Goal: Information Seeking & Learning: Learn about a topic

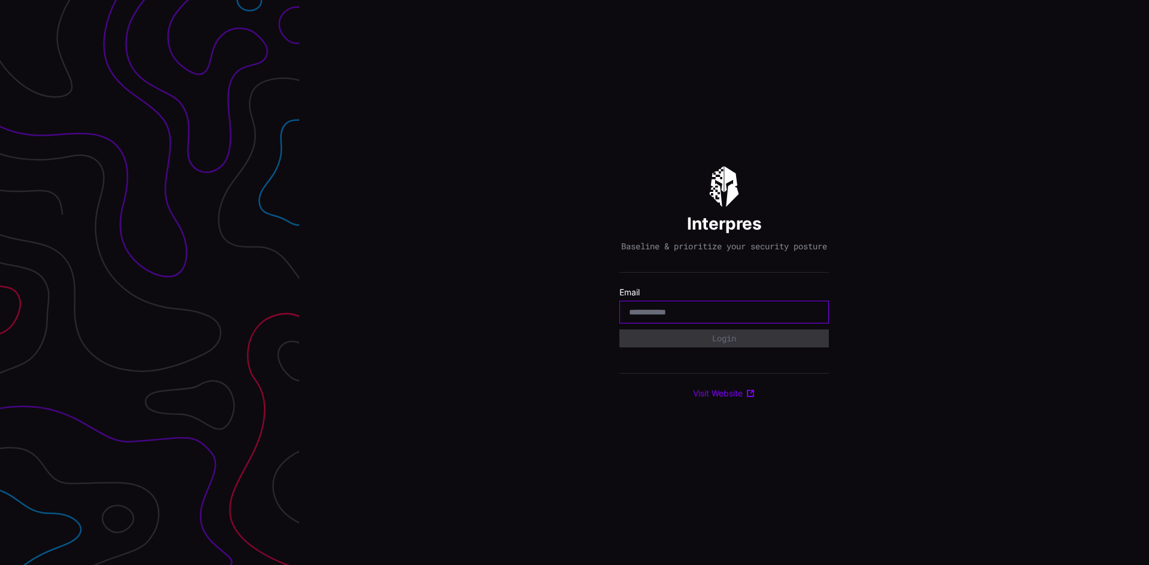
paste input "**********"
type input "**********"
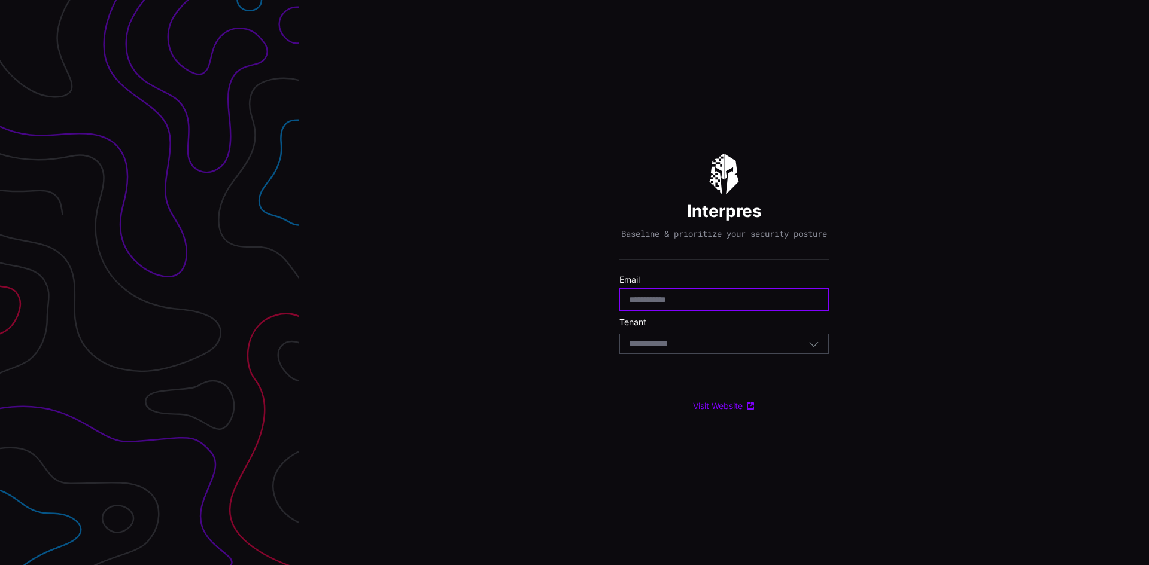
paste input "**********"
type input "**********"
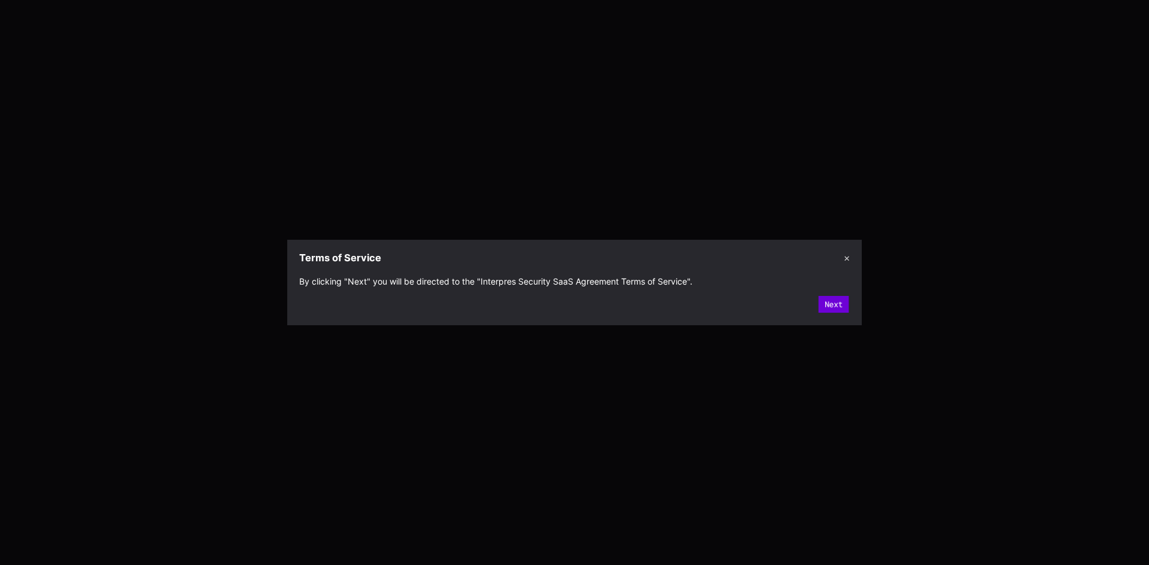
click at [828, 304] on button "Next" at bounding box center [833, 304] width 31 height 17
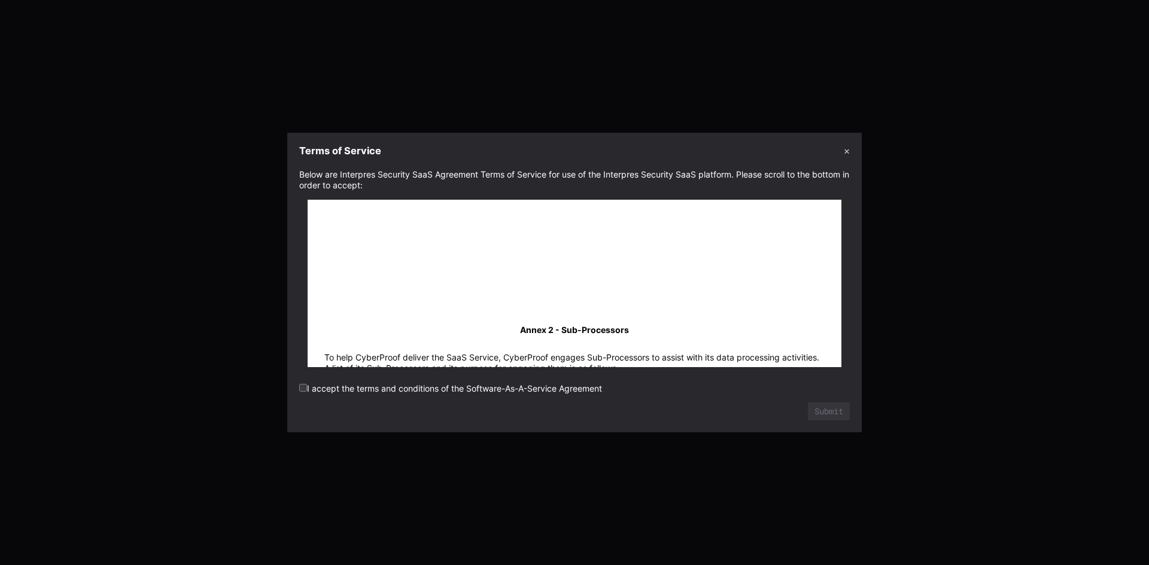
scroll to position [16391, 0]
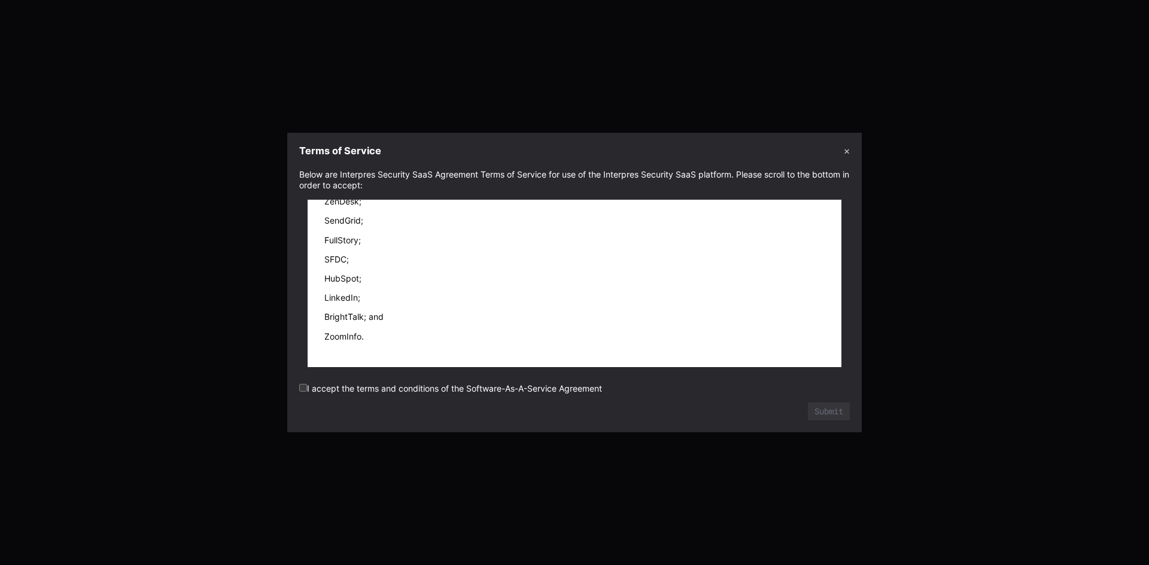
click at [307, 388] on label "I accept the terms and conditions of the Software-As-A-Service Agreement" at bounding box center [450, 388] width 303 height 10
click at [819, 413] on button "Submit" at bounding box center [829, 411] width 38 height 16
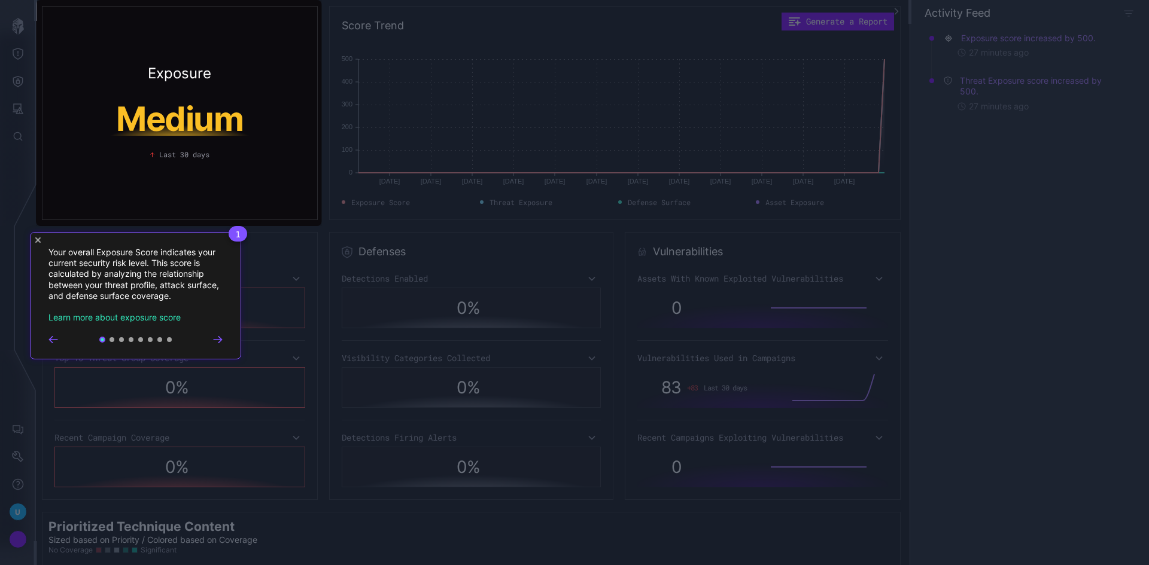
click at [240, 234] on span "1" at bounding box center [238, 234] width 19 height 16
click at [39, 238] on icon "Close Tour" at bounding box center [37, 239] width 5 height 5
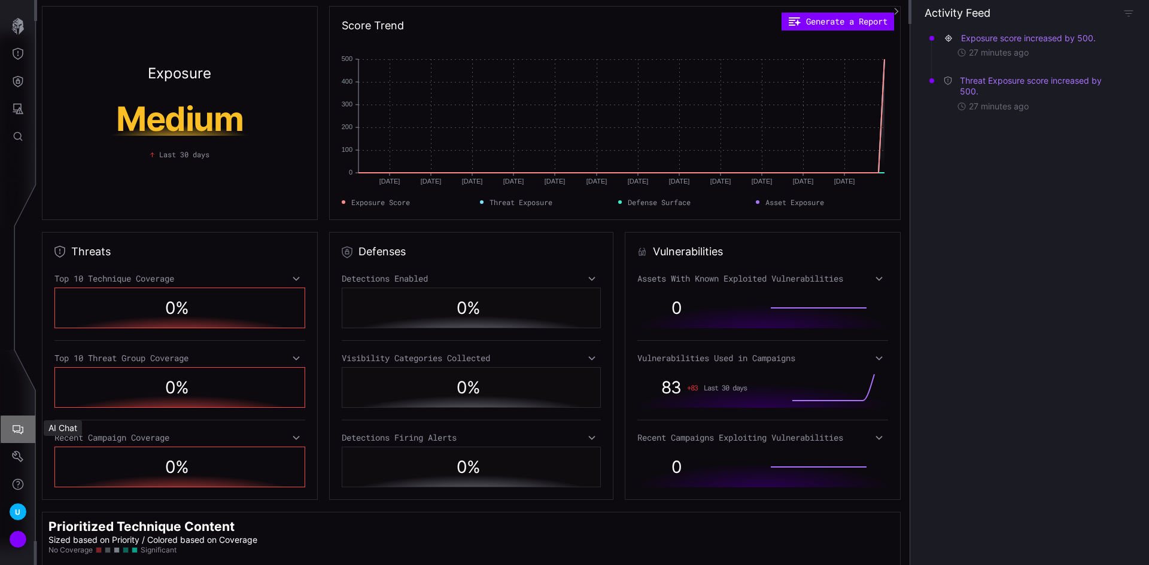
click at [16, 437] on button "AI Chat" at bounding box center [18, 430] width 35 height 28
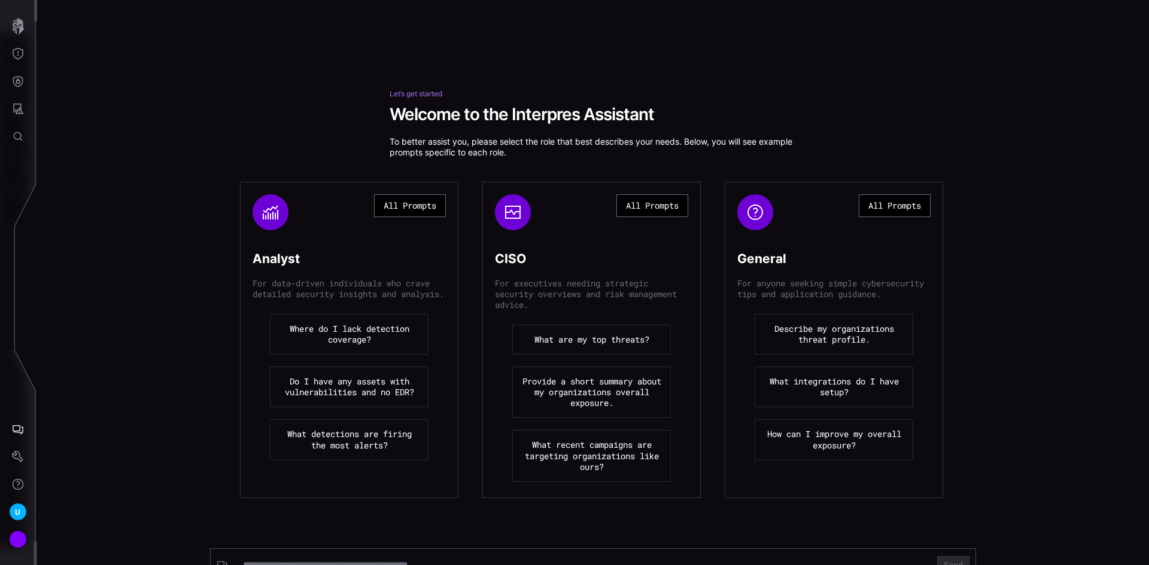
click at [360, 458] on button "What detections are firing the most alerts?" at bounding box center [349, 439] width 159 height 41
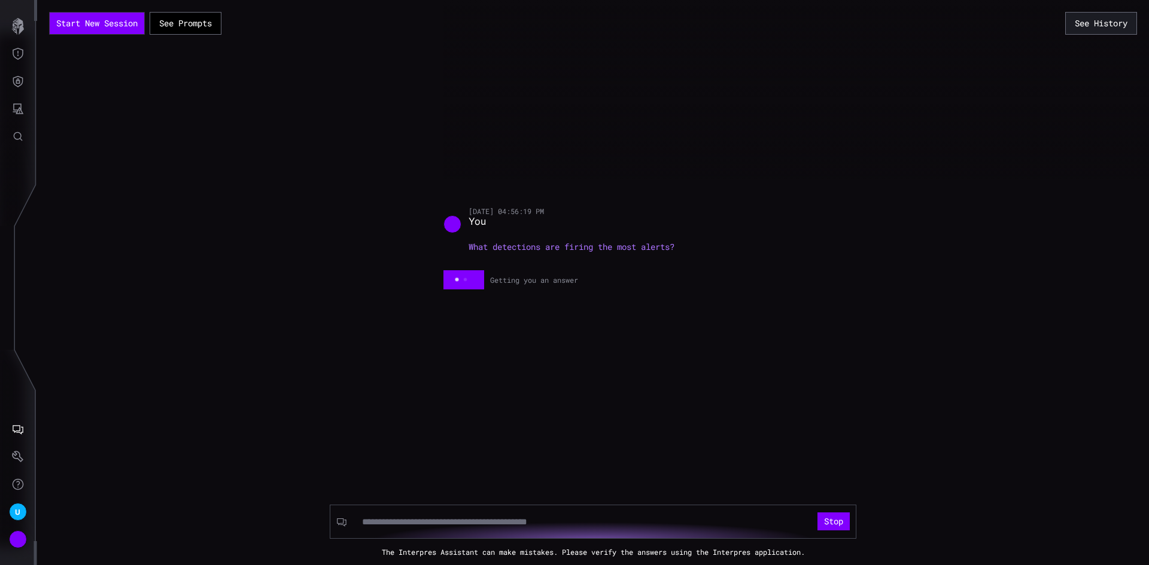
click at [360, 458] on div "Stop The Interpres Assistant can make mistakes. Please verify the answers using…" at bounding box center [592, 506] width 1111 height 102
click at [13, 422] on button "AI Chat" at bounding box center [18, 430] width 35 height 28
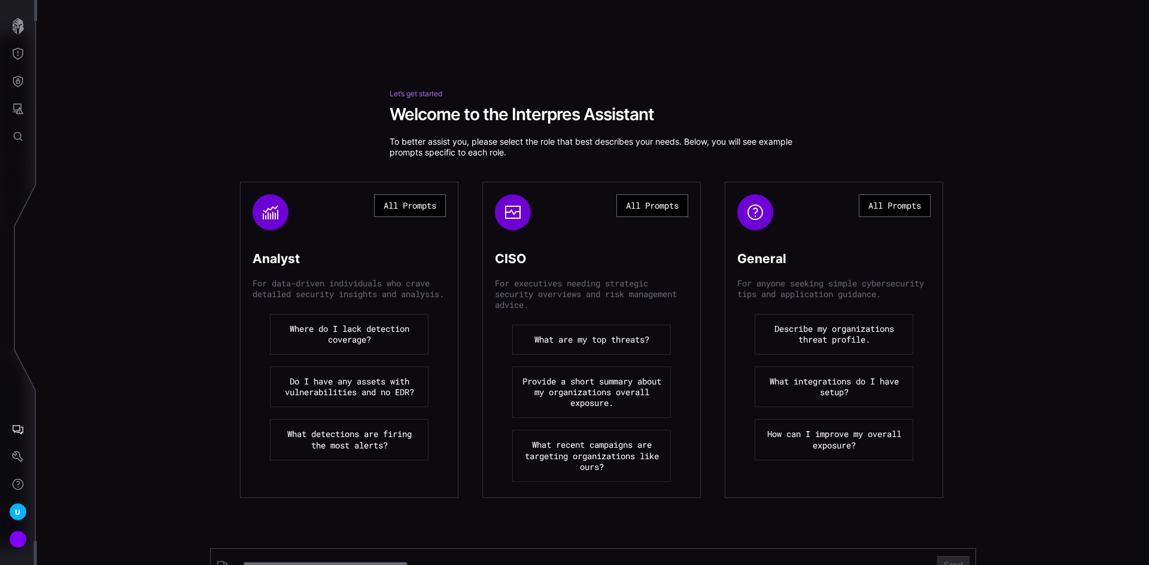
click at [884, 206] on button "All Prompts" at bounding box center [894, 205] width 72 height 23
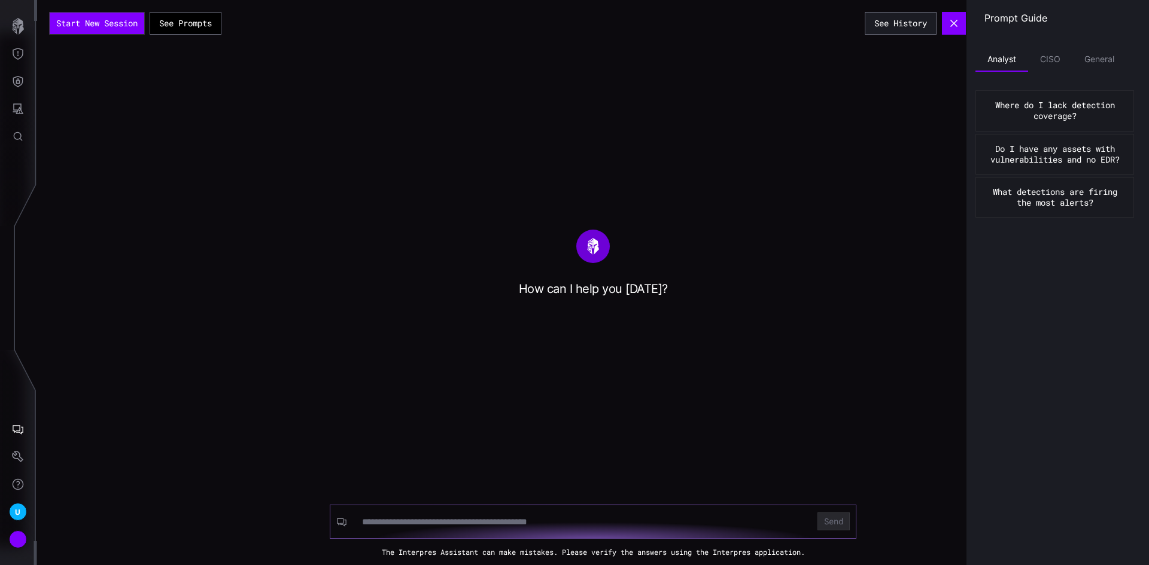
click at [449, 516] on input at bounding box center [582, 522] width 440 height 12
type input "**"
click at [817, 513] on button "Send" at bounding box center [833, 522] width 32 height 18
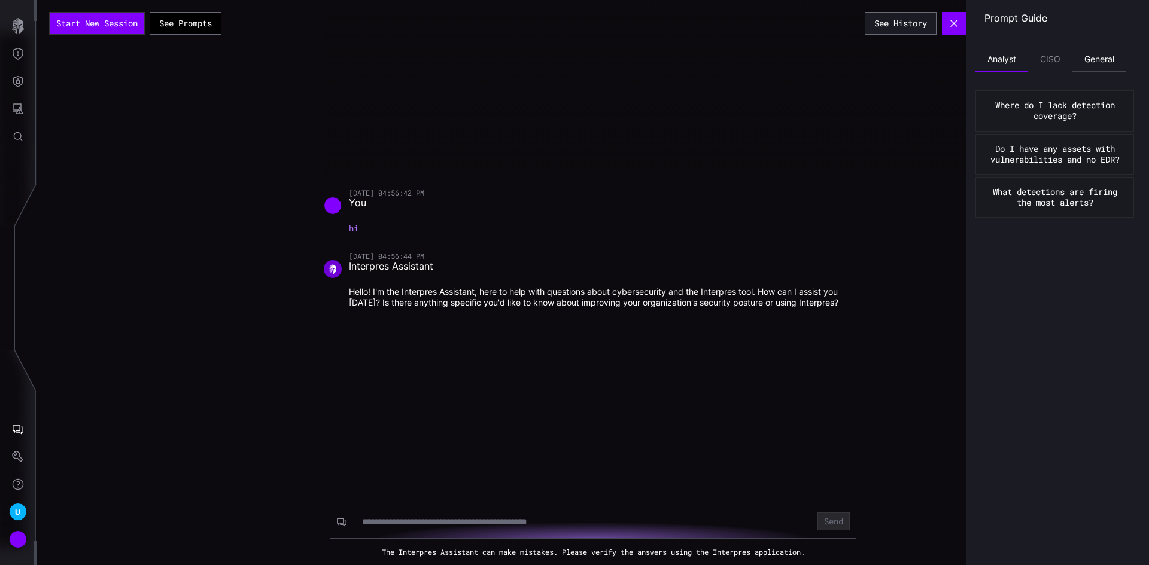
click at [1100, 57] on li "General" at bounding box center [1099, 60] width 54 height 24
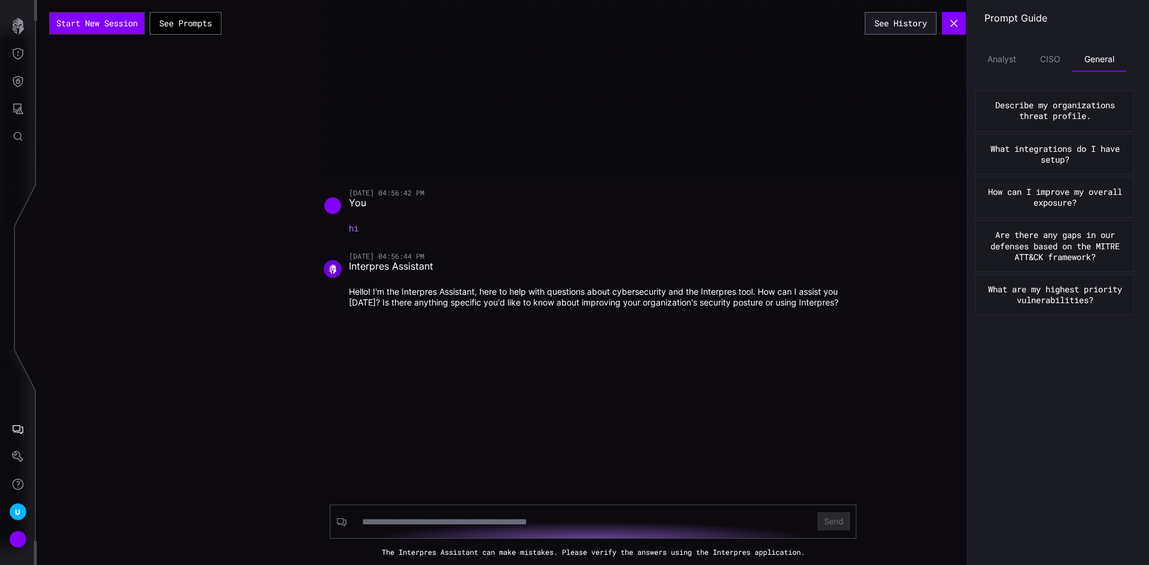
click at [1055, 117] on button "Describe my organizations threat profile." at bounding box center [1054, 110] width 159 height 41
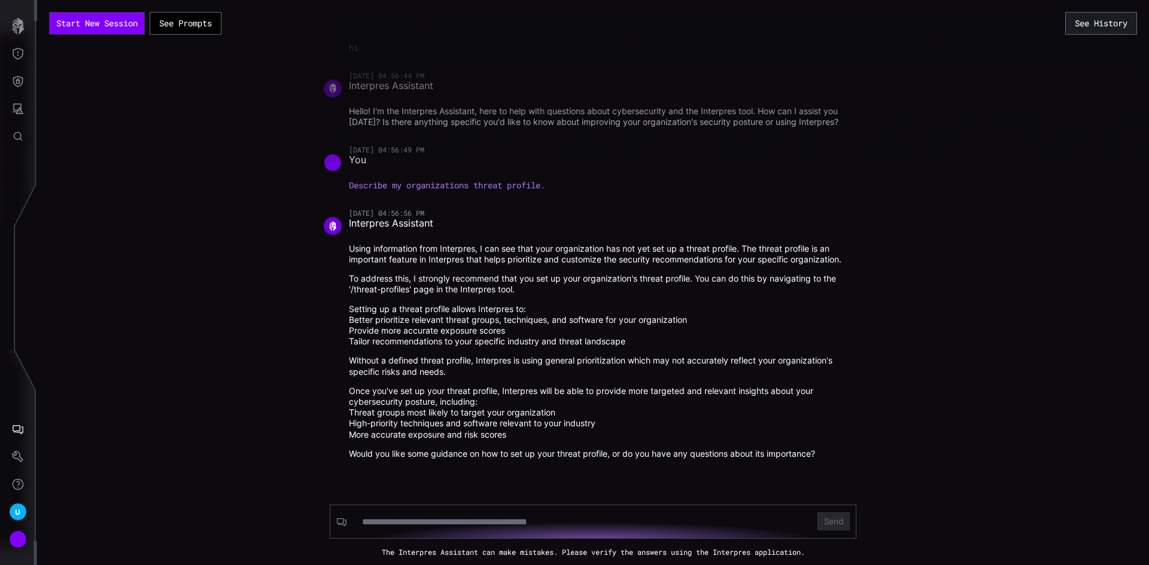
scroll to position [30, 0]
click at [22, 28] on icon "button" at bounding box center [18, 26] width 12 height 17
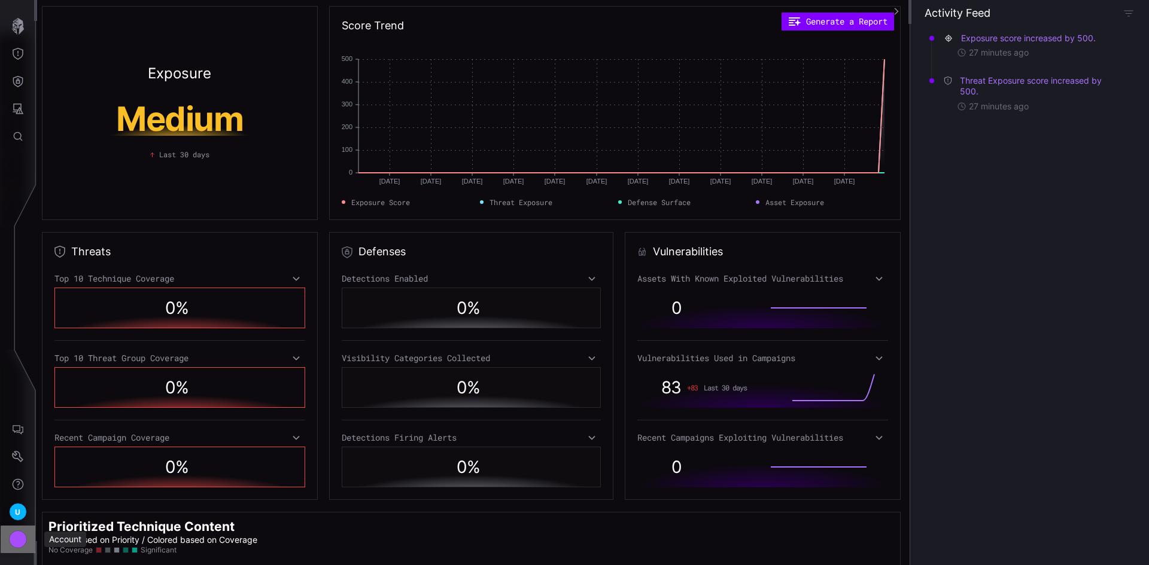
click at [16, 544] on div "Account" at bounding box center [18, 540] width 18 height 18
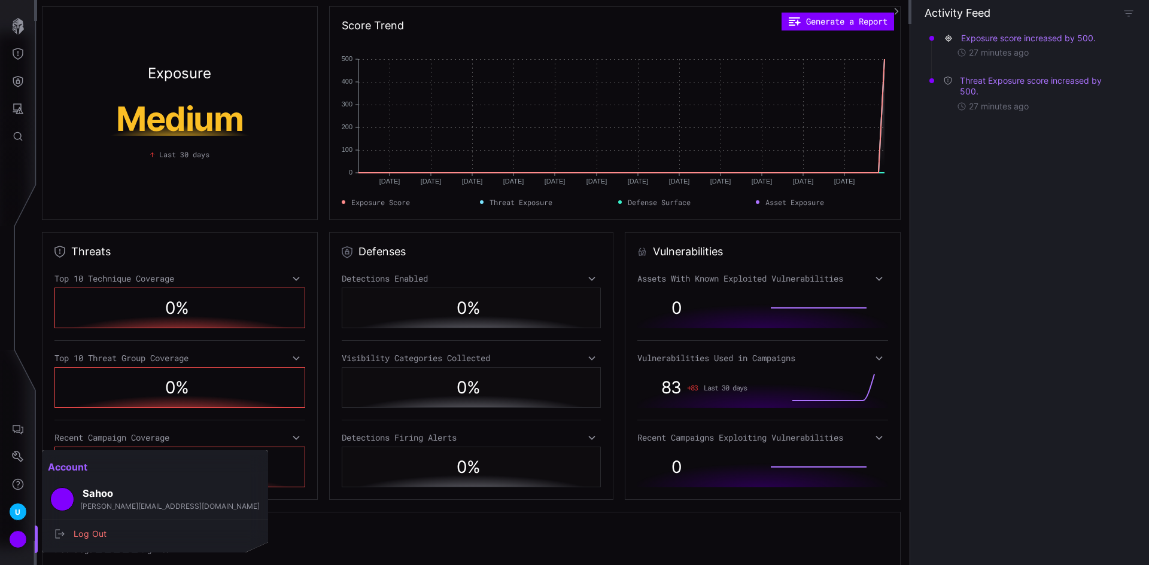
click at [10, 511] on div at bounding box center [574, 282] width 1149 height 565
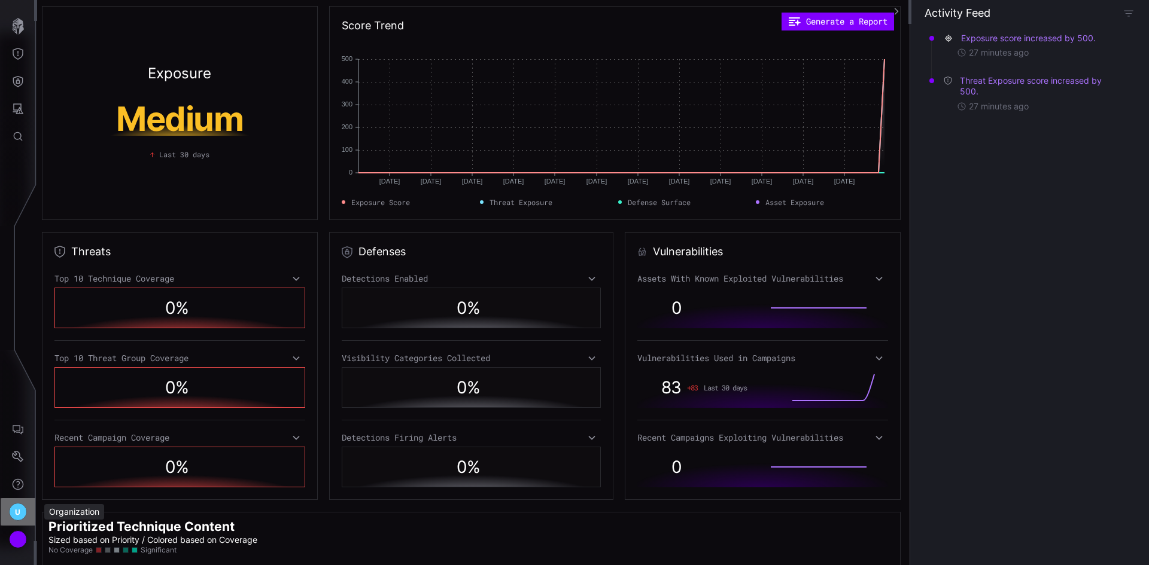
click at [19, 514] on span "U" at bounding box center [17, 512] width 5 height 13
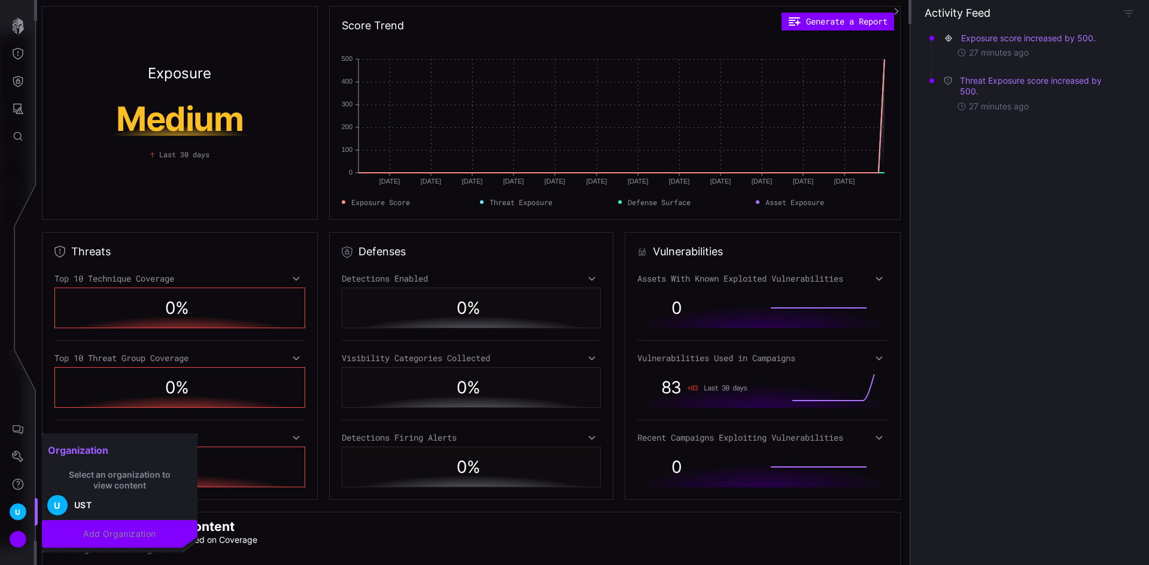
click at [17, 461] on div at bounding box center [574, 282] width 1149 height 565
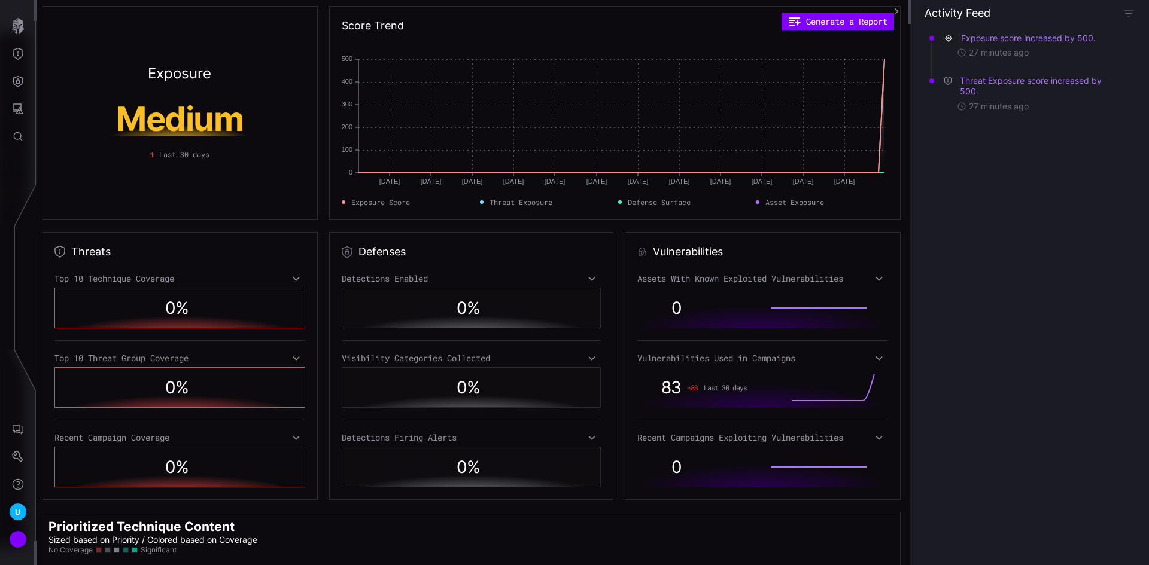
click at [15, 327] on nav "U" at bounding box center [18, 282] width 37 height 565
click at [1121, 14] on div "Activity Feed" at bounding box center [1029, 13] width 210 height 14
click at [895, 12] on icon "button" at bounding box center [896, 12] width 8 height 8
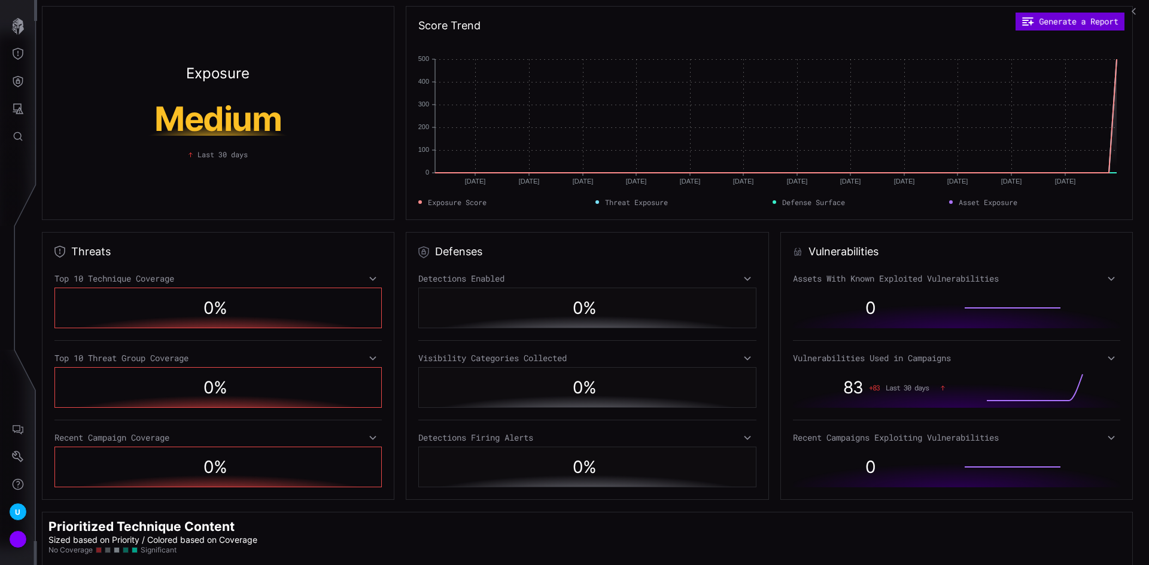
click at [1045, 26] on button "Generate a Report" at bounding box center [1069, 21] width 109 height 17
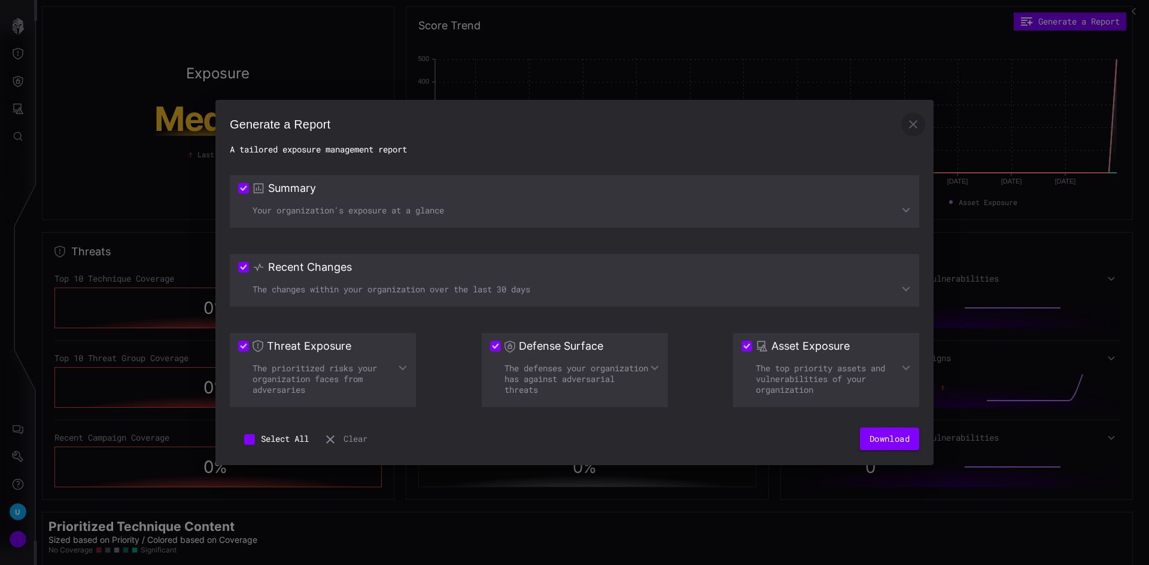
click at [908, 122] on icon "button" at bounding box center [913, 124] width 14 height 14
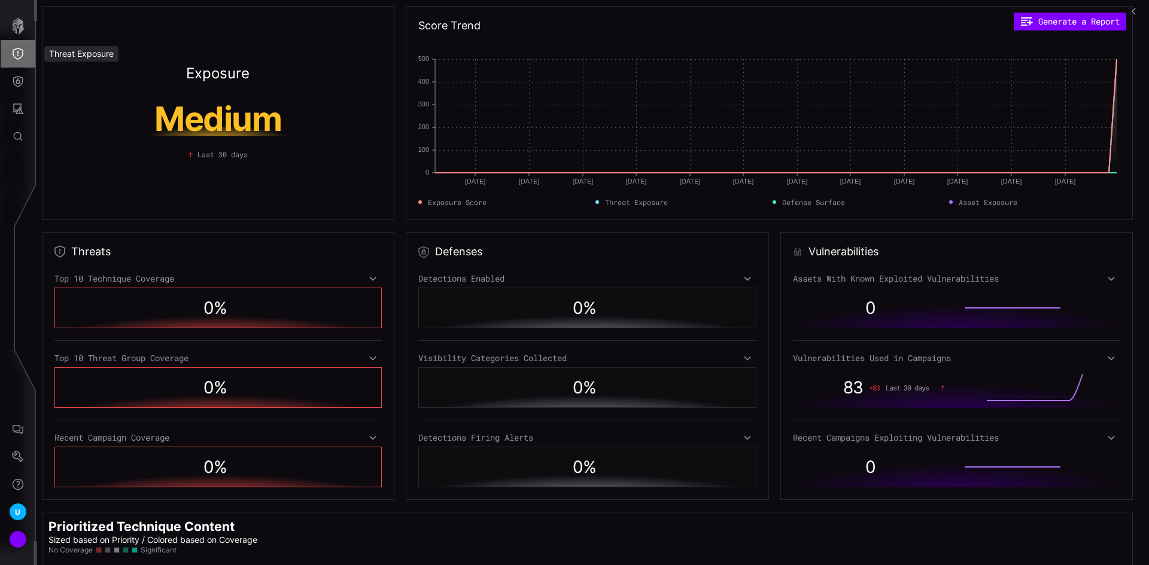
click at [18, 54] on icon "Threat Exposure" at bounding box center [18, 54] width 12 height 12
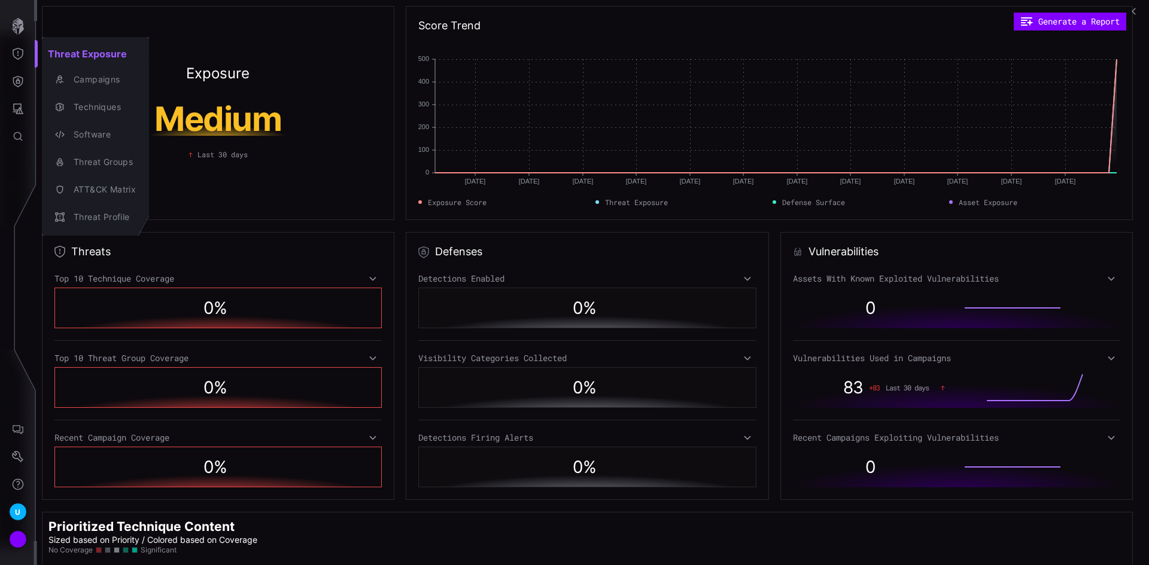
click at [20, 28] on div at bounding box center [574, 282] width 1149 height 565
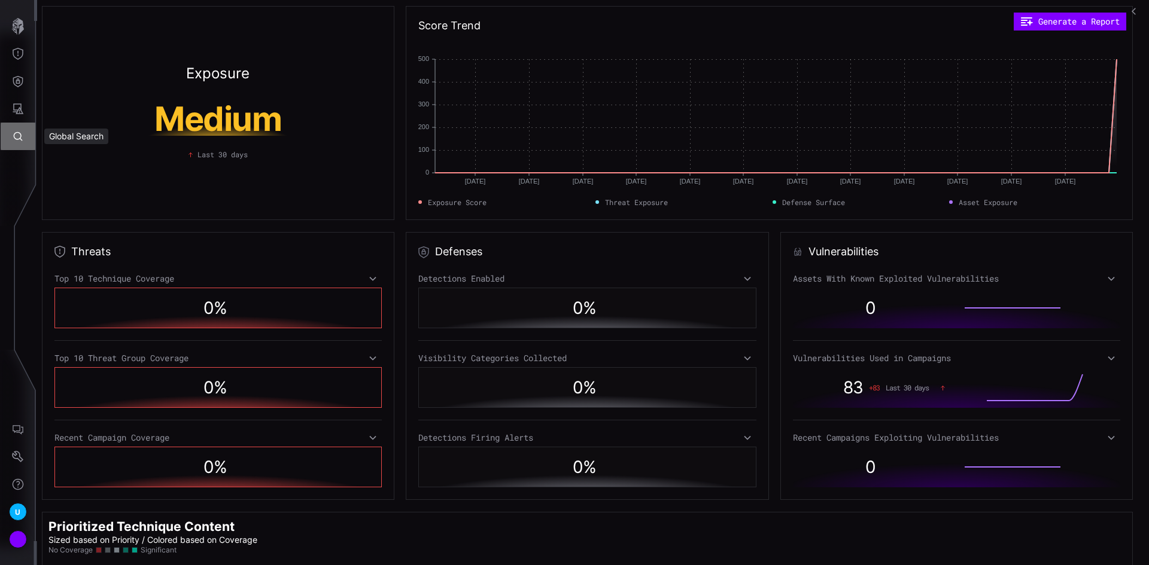
click at [19, 139] on icon "Global Search" at bounding box center [18, 136] width 9 height 9
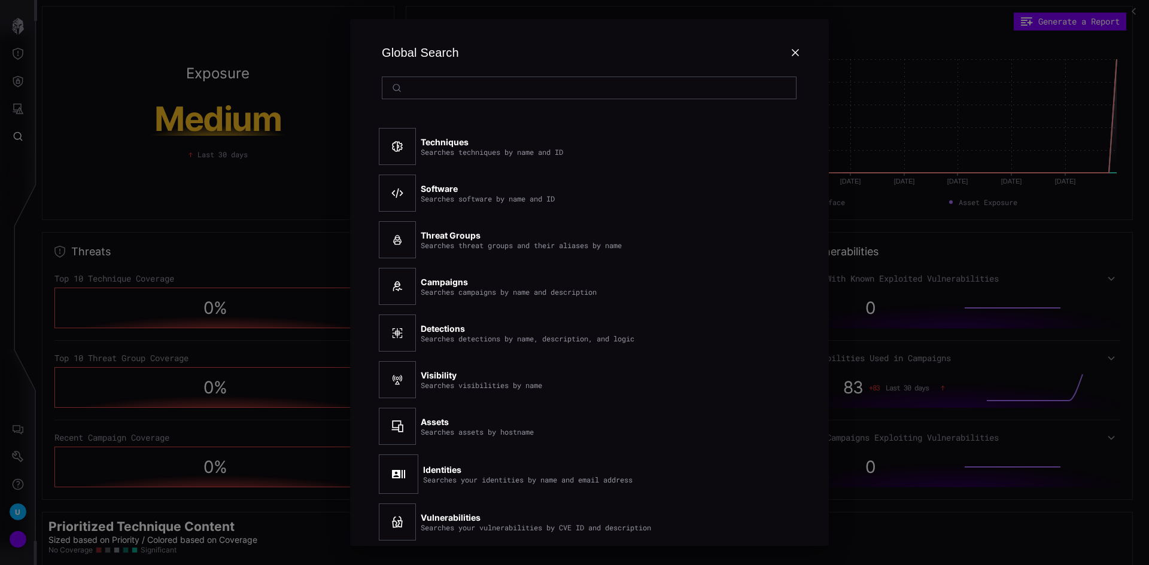
click at [397, 200] on div at bounding box center [397, 193] width 37 height 37
click at [467, 82] on div at bounding box center [589, 88] width 415 height 23
click at [456, 93] on div at bounding box center [589, 88] width 415 height 23
click at [486, 84] on input at bounding box center [589, 88] width 367 height 11
type input "*"
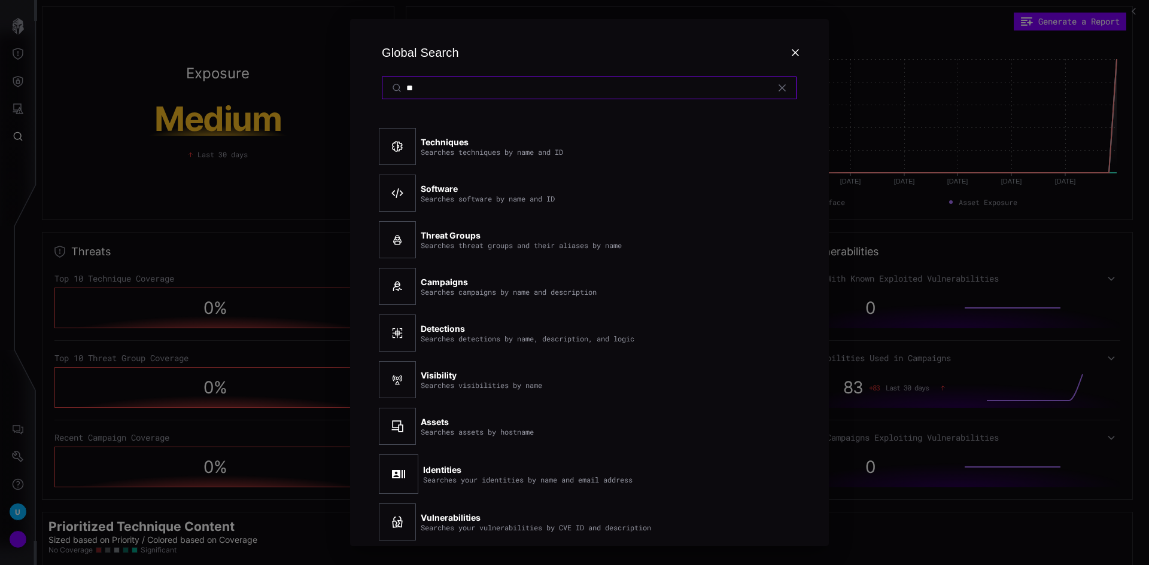
type input "*"
click at [465, 87] on input at bounding box center [589, 88] width 367 height 11
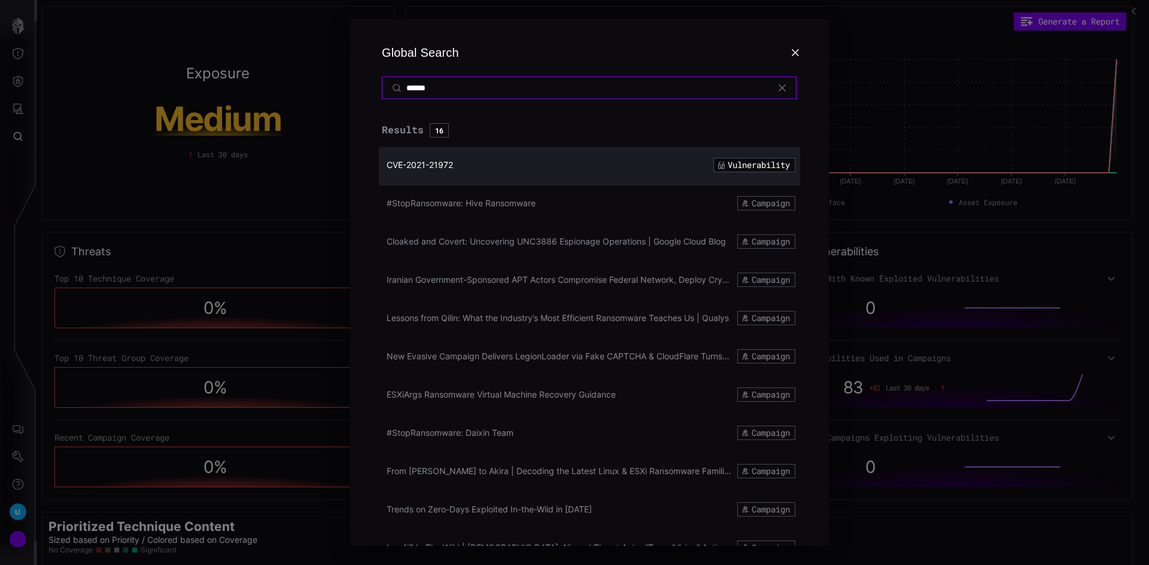
type input "******"
click at [444, 163] on span "CVE-2021-21972" at bounding box center [419, 165] width 66 height 10
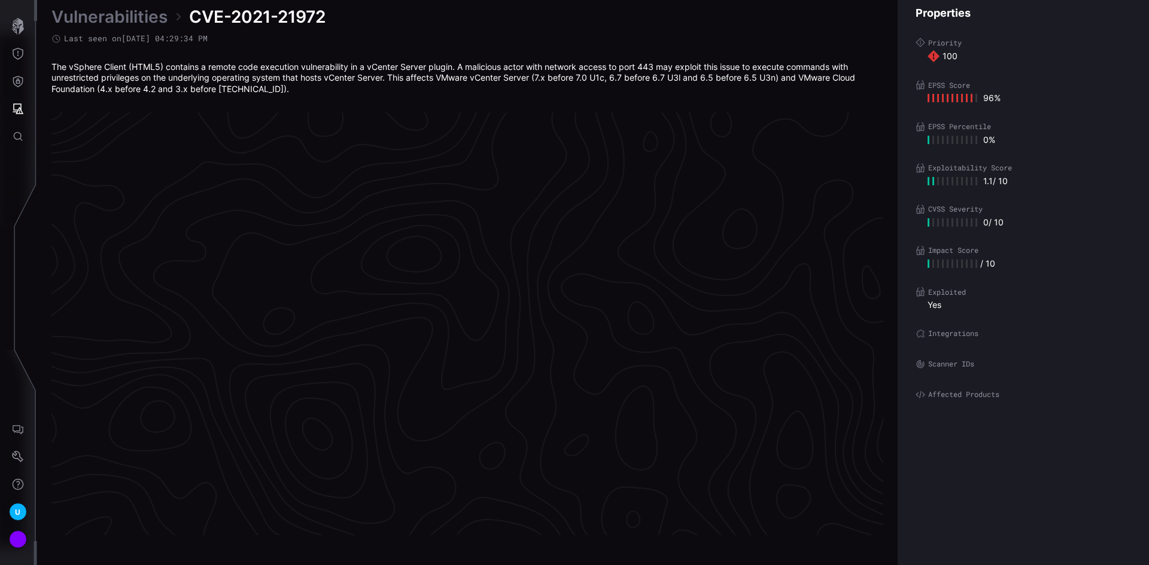
scroll to position [2485, 486]
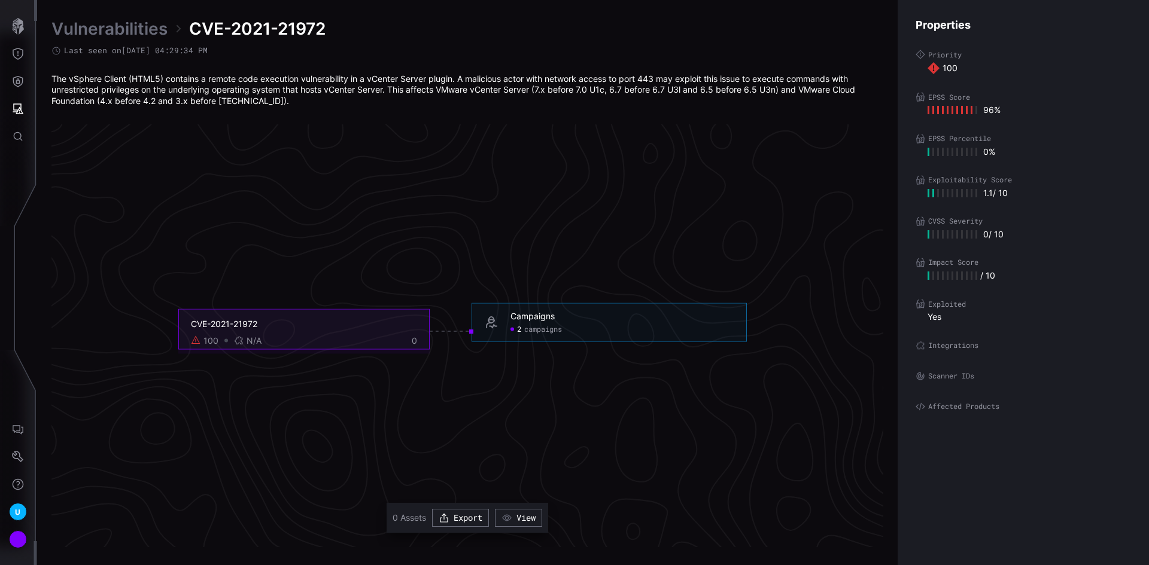
click at [364, 334] on div "CVE-2021-21972 100 N/A 0" at bounding box center [303, 329] width 251 height 41
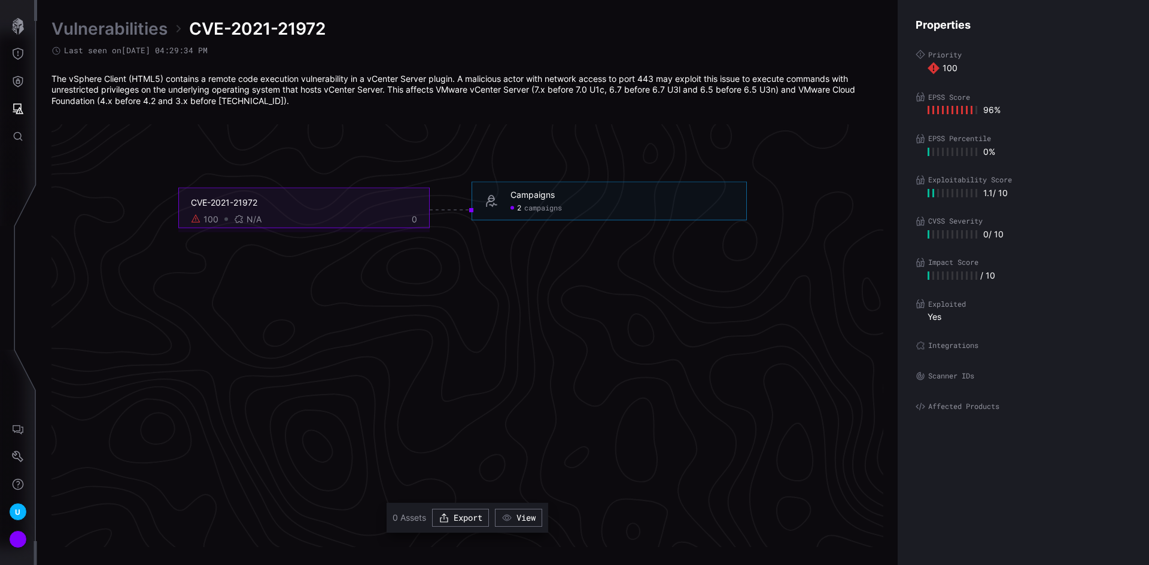
scroll to position [2602, 486]
click at [520, 516] on button "View" at bounding box center [518, 518] width 47 height 18
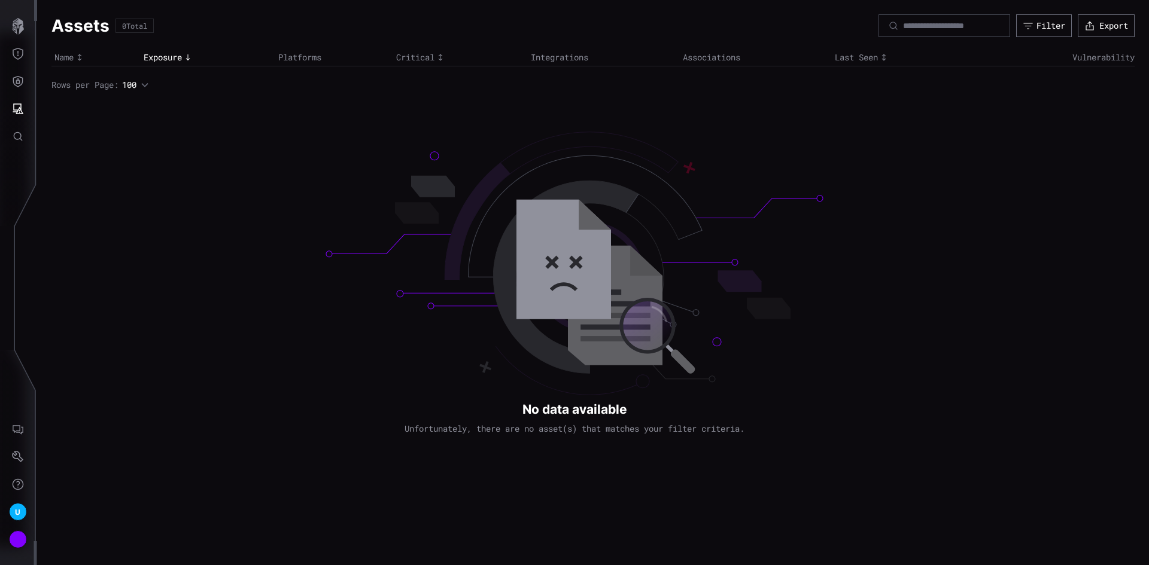
click at [72, 26] on h1 "Assets" at bounding box center [80, 26] width 58 height 22
click at [13, 23] on icon "button" at bounding box center [18, 26] width 17 height 17
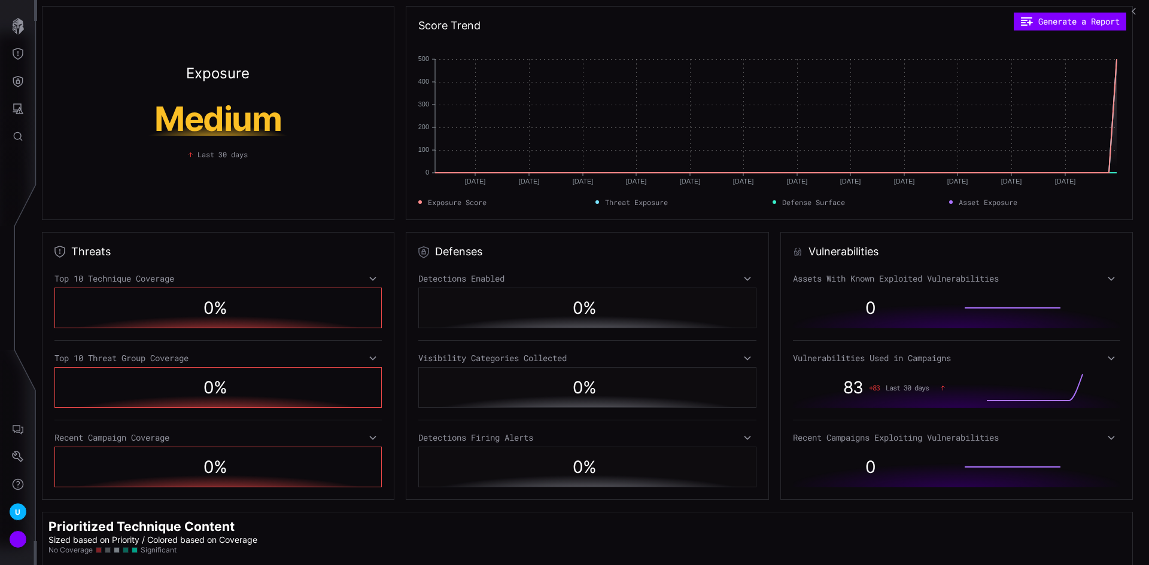
click at [1137, 14] on icon "button" at bounding box center [1135, 11] width 8 height 8
